Goal: Task Accomplishment & Management: Use online tool/utility

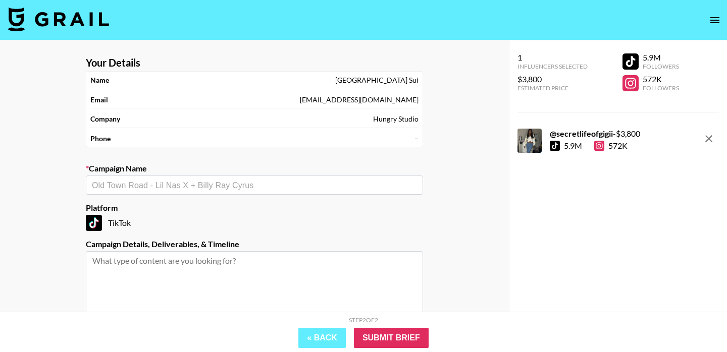
click at [251, 188] on input "text" at bounding box center [254, 186] width 325 height 12
click at [260, 213] on li "Block Blast! TikTok & Instagram & YouTube Promotion - [DATE] x @secretlifeofgig…" at bounding box center [254, 207] width 337 height 16
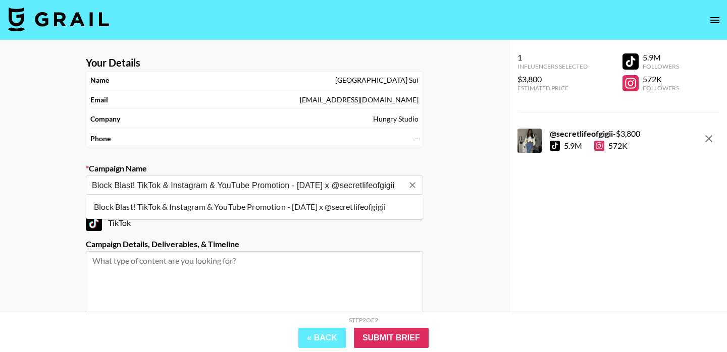
drag, startPoint x: 311, startPoint y: 182, endPoint x: 296, endPoint y: 182, distance: 15.1
click at [296, 182] on input "Block Blast! TikTok & Instagram & YouTube Promotion - [DATE] x @secretlifeofgig…" at bounding box center [247, 186] width 311 height 12
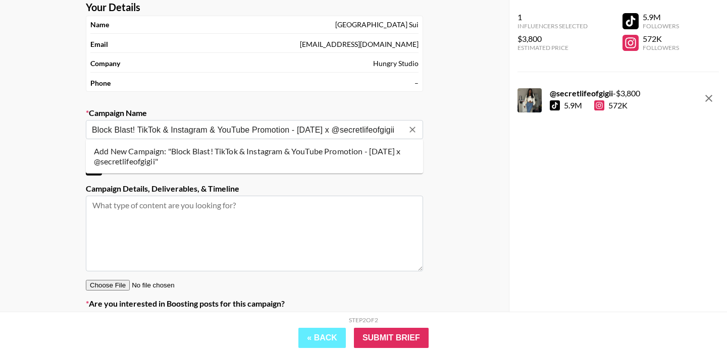
scroll to position [95, 0]
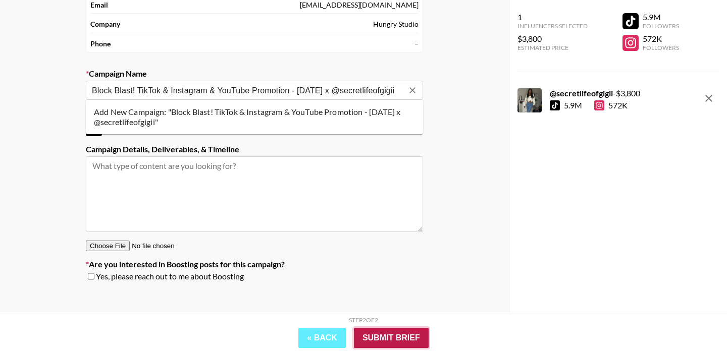
type input "Block Blast! TikTok & Instagram & YouTube Promotion - [DATE] x @secretlifeofgig…"
click at [388, 342] on input "Submit Brief" at bounding box center [391, 338] width 75 height 20
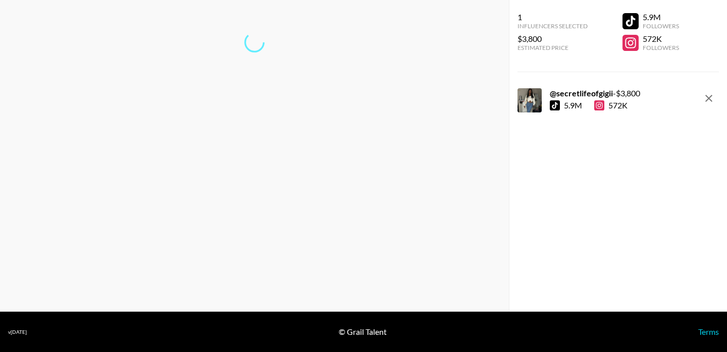
scroll to position [40, 0]
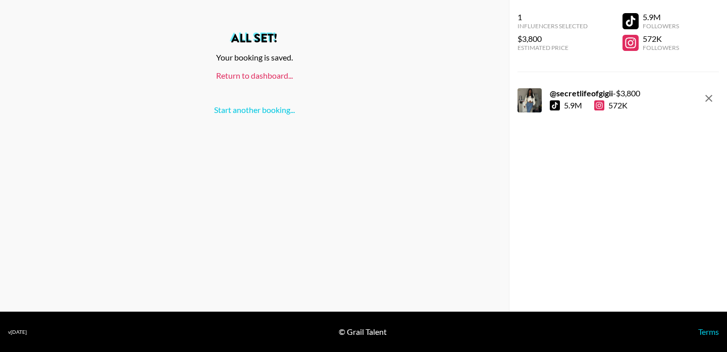
click at [274, 74] on link "Return to dashboard..." at bounding box center [254, 76] width 77 height 10
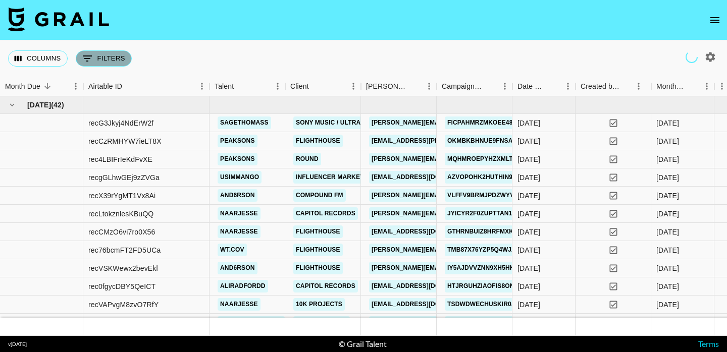
click at [100, 56] on button "0 Filters" at bounding box center [104, 58] width 56 height 16
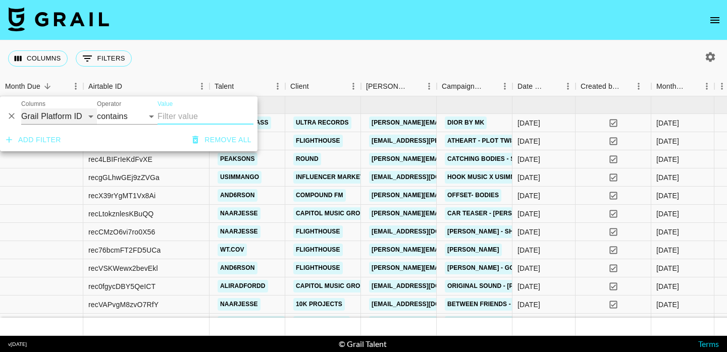
click at [82, 116] on select "Grail Platform ID Airtable ID Talent Manager Client [PERSON_NAME] Campaign (Typ…" at bounding box center [59, 116] width 76 height 16
select select "talentName"
click at [21, 108] on select "Grail Platform ID Airtable ID Talent Manager Client [PERSON_NAME] Campaign (Typ…" at bounding box center [59, 116] width 76 height 16
click at [187, 113] on input "Value" at bounding box center [205, 116] width 96 height 16
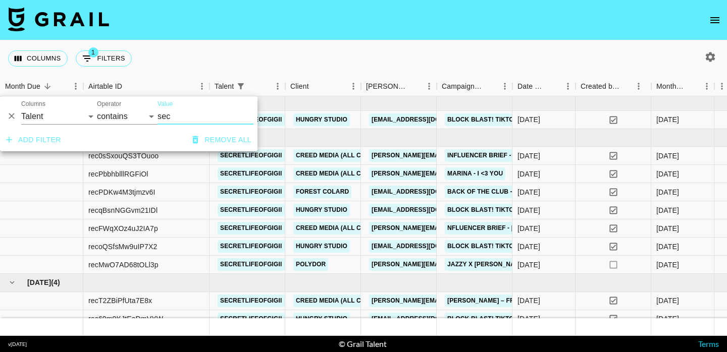
type input "sec"
click at [426, 44] on div "Columns 1 Filters + Booking" at bounding box center [363, 58] width 727 height 36
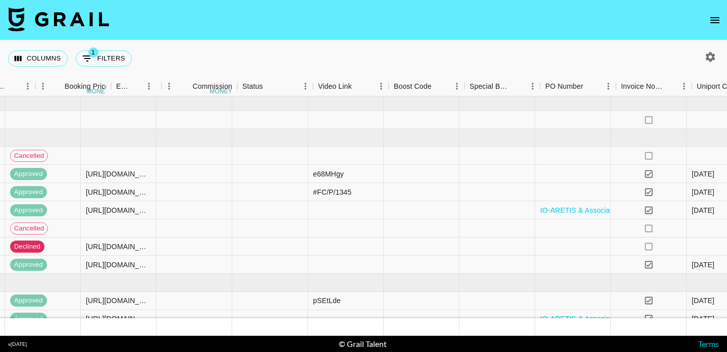
scroll to position [0, 1062]
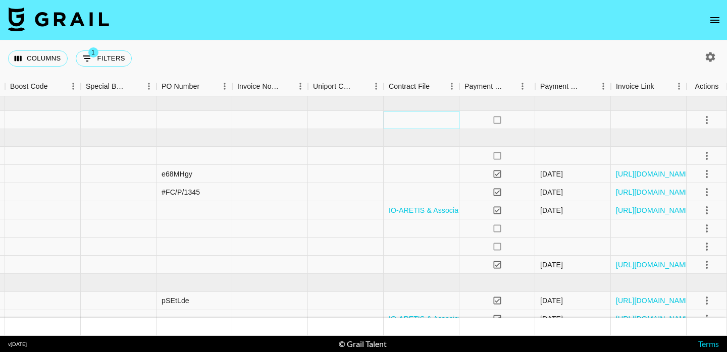
click at [422, 124] on div at bounding box center [421, 120] width 76 height 18
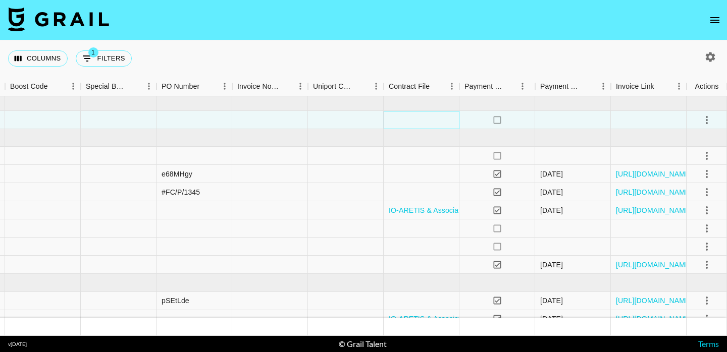
click at [422, 124] on div at bounding box center [421, 120] width 76 height 18
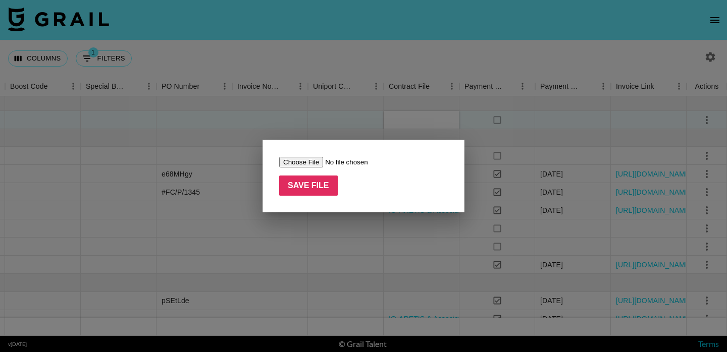
click at [305, 161] on input "file" at bounding box center [343, 162] width 128 height 11
type input "C:\fakepath\IO-ARETIS & Associated Talent Ltd 202508.docx"
click at [327, 188] on input "Save File" at bounding box center [308, 186] width 59 height 20
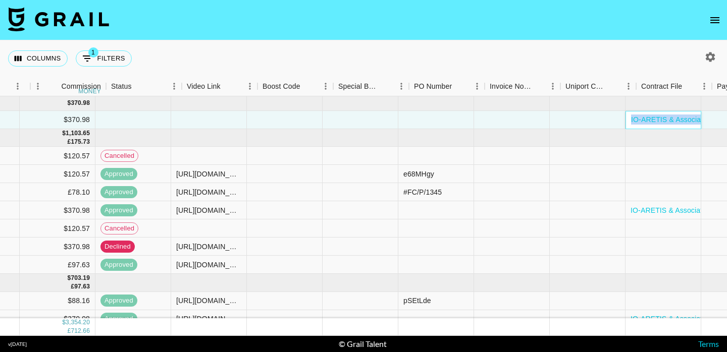
scroll to position [0, 810]
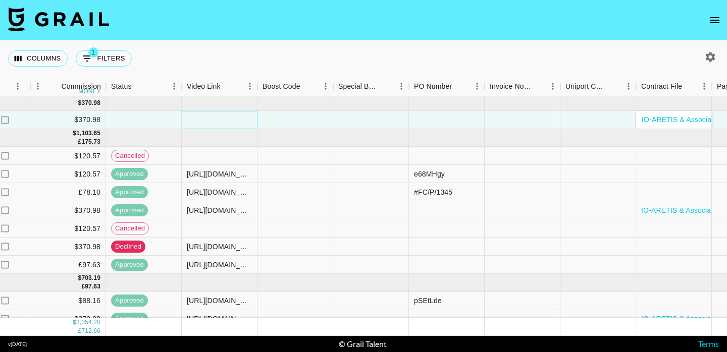
click at [220, 123] on div at bounding box center [220, 120] width 76 height 18
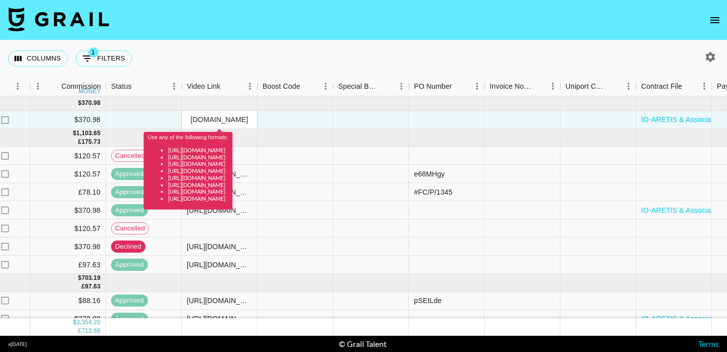
click at [193, 120] on input "[URL][DOMAIN_NAME]" at bounding box center [219, 120] width 74 height 8
type input "[URL][DOMAIN_NAME]"
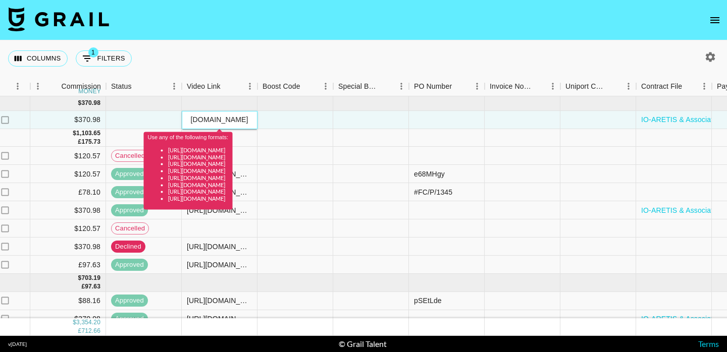
scroll to position [0, 0]
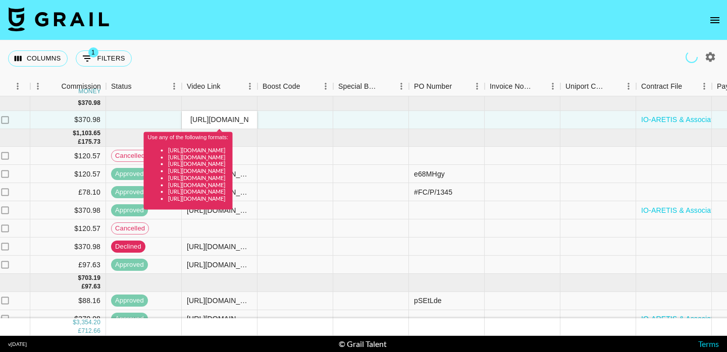
click at [225, 125] on div "Use any of the following formats: [URL][DOMAIN_NAME] [URL][DOMAIN_NAME] [URL][D…" at bounding box center [188, 167] width 89 height 85
click at [222, 118] on input "[URL][DOMAIN_NAME]" at bounding box center [219, 120] width 74 height 8
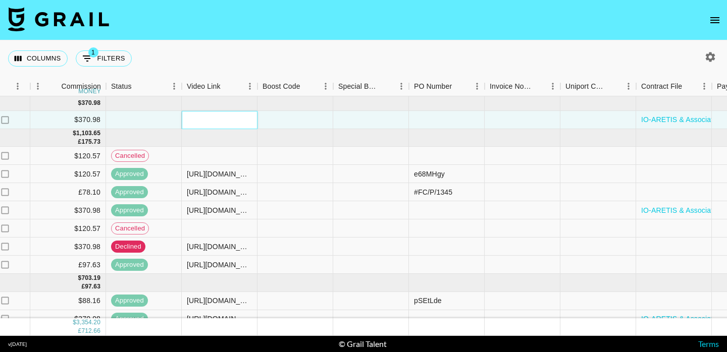
paste input "[URL][DOMAIN_NAME]"
type input "[URL][DOMAIN_NAME]"
click at [334, 122] on div at bounding box center [371, 120] width 76 height 18
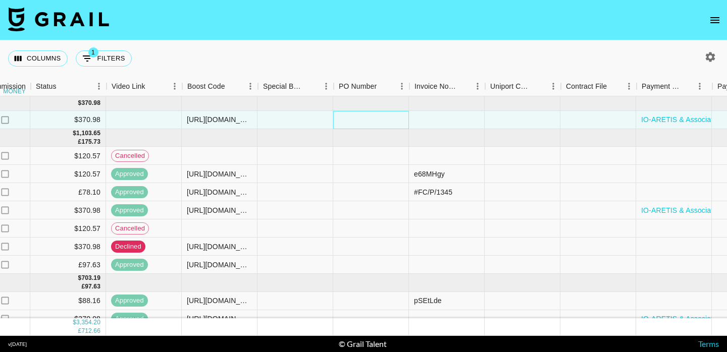
scroll to position [1, 1062]
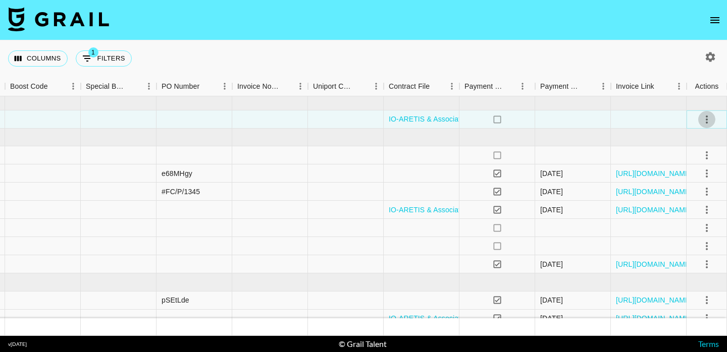
click at [703, 118] on icon "select merge strategy" at bounding box center [706, 120] width 12 height 12
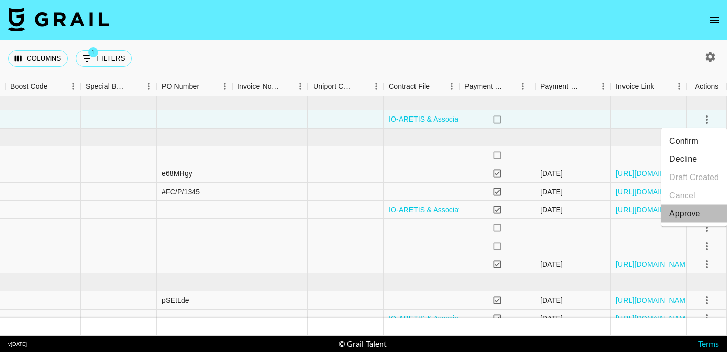
click at [693, 213] on div "Approve" at bounding box center [684, 214] width 31 height 12
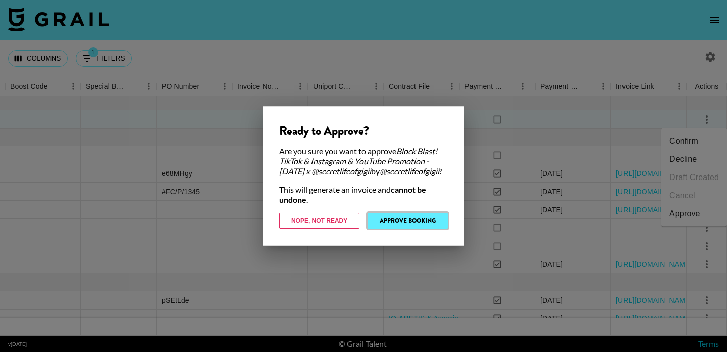
click at [414, 225] on button "Approve Booking" at bounding box center [407, 221] width 80 height 16
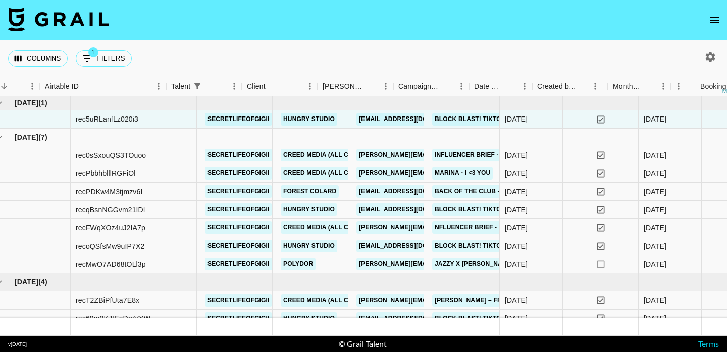
scroll to position [1, 0]
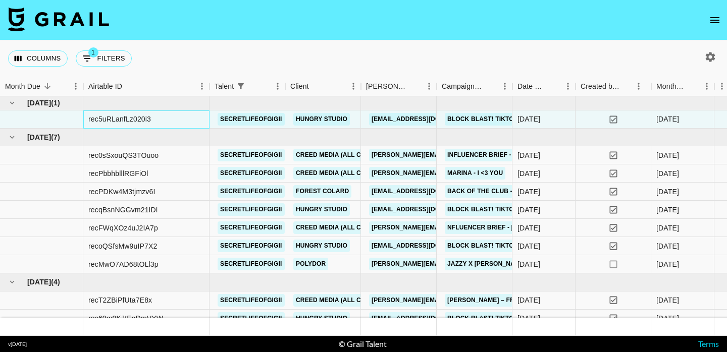
click at [135, 124] on div "rec5uRLanfLz020i3" at bounding box center [119, 119] width 63 height 10
copy div "rec5uRLanfLz020i3"
